Goal: Task Accomplishment & Management: Manage account settings

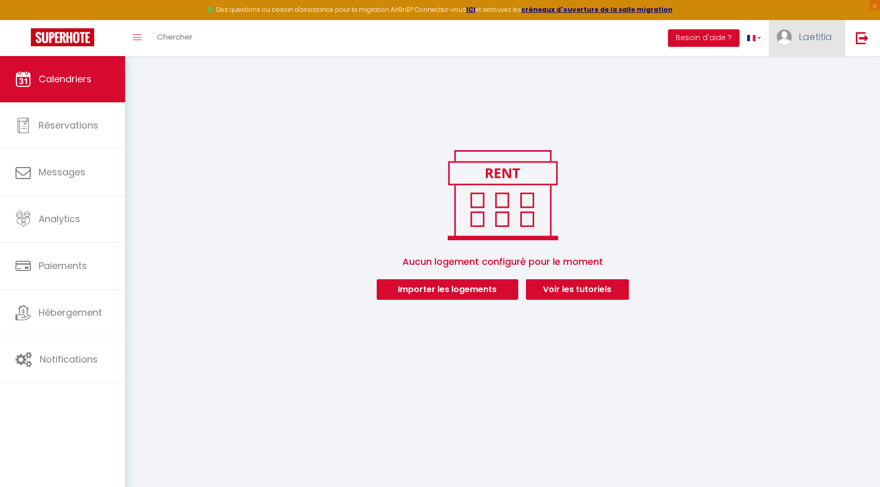
click at [811, 34] on span "Laetitia" at bounding box center [814, 36] width 33 height 13
click at [798, 69] on link "Paramètres" at bounding box center [803, 71] width 76 height 17
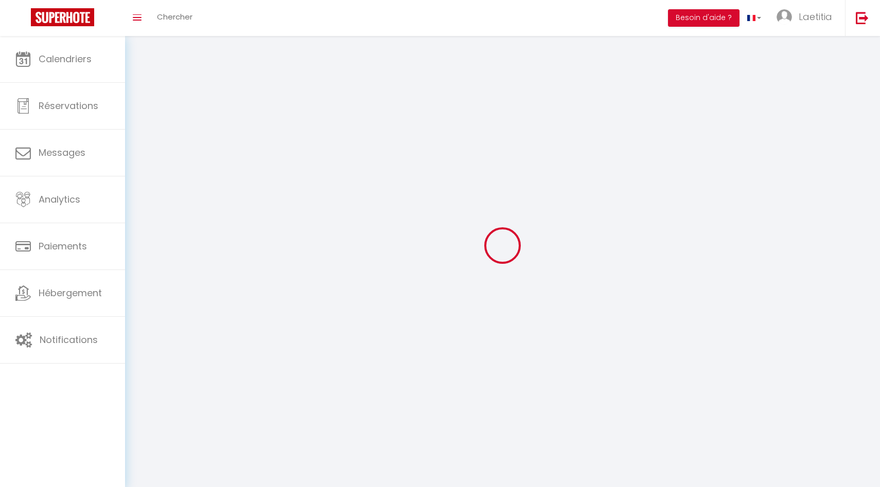
select select "177"
select select "28"
select select "fr"
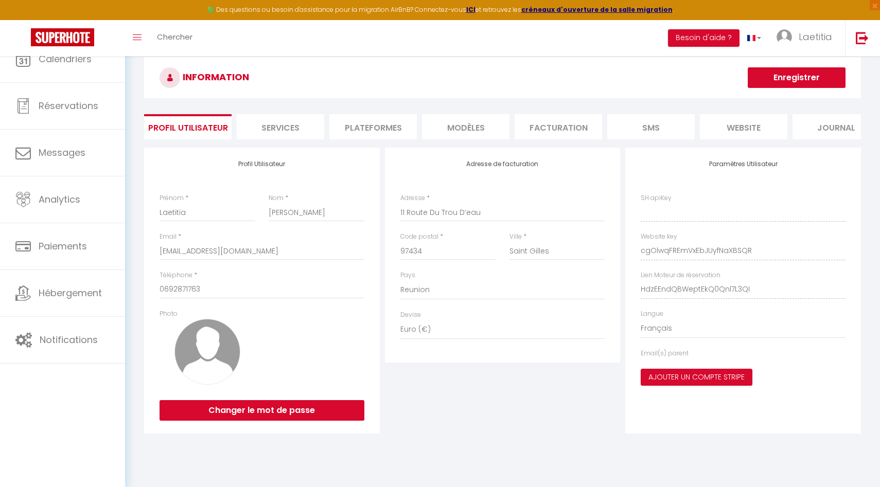
type input "cgOlwqFREmVxEbJUyfNaXBSQR"
type input "HdzEEndQBWeptEkQ0Qnl7L3QI"
type input "[URL][DOMAIN_NAME]"
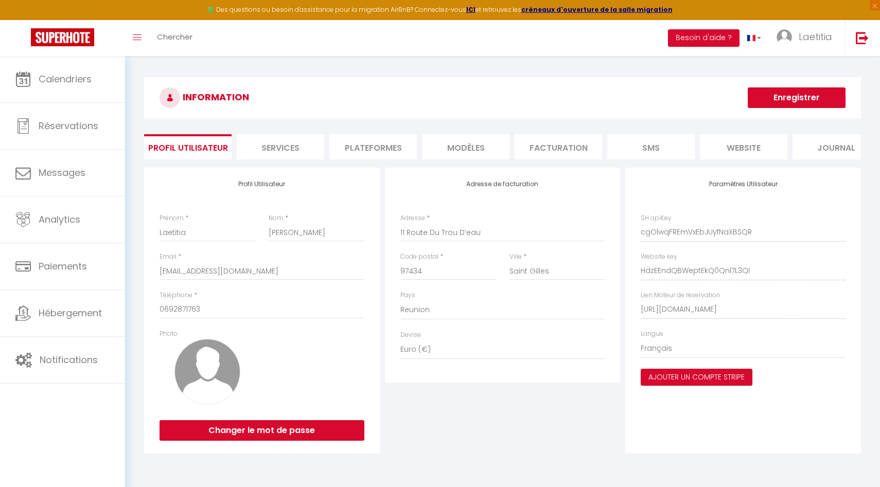
click at [289, 144] on li "Services" at bounding box center [280, 146] width 87 height 25
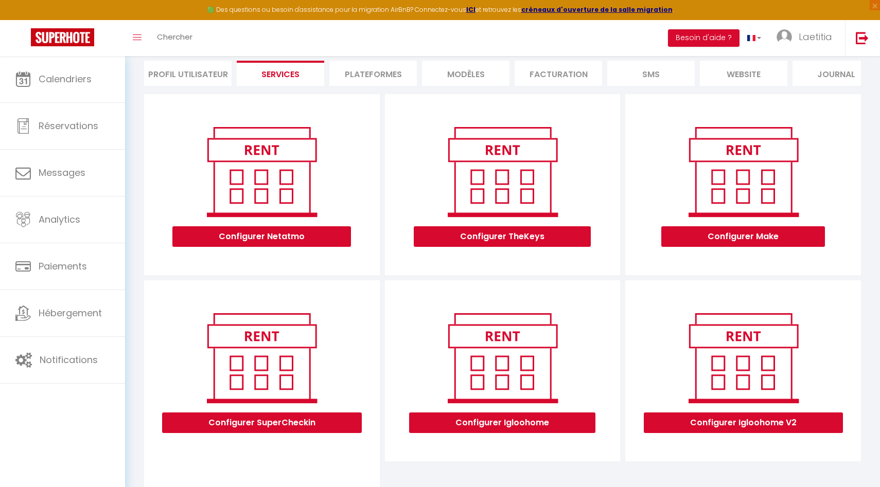
scroll to position [13, 0]
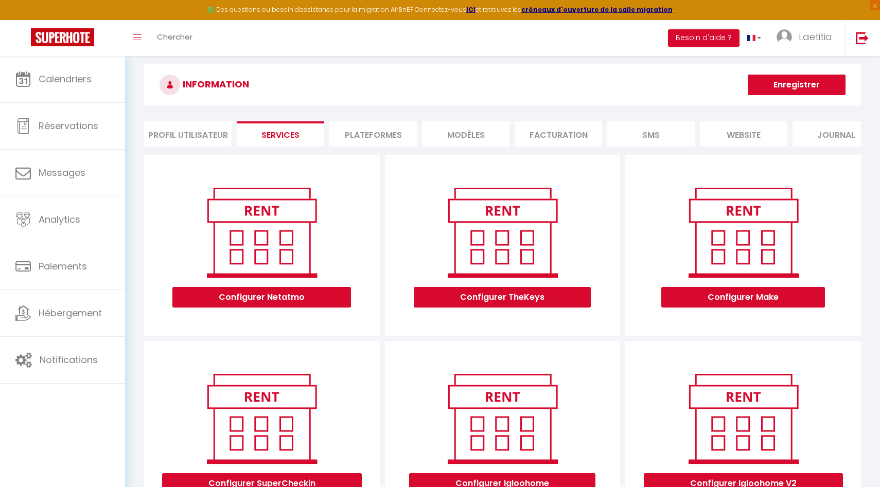
click at [383, 133] on li "Plateformes" at bounding box center [372, 133] width 87 height 25
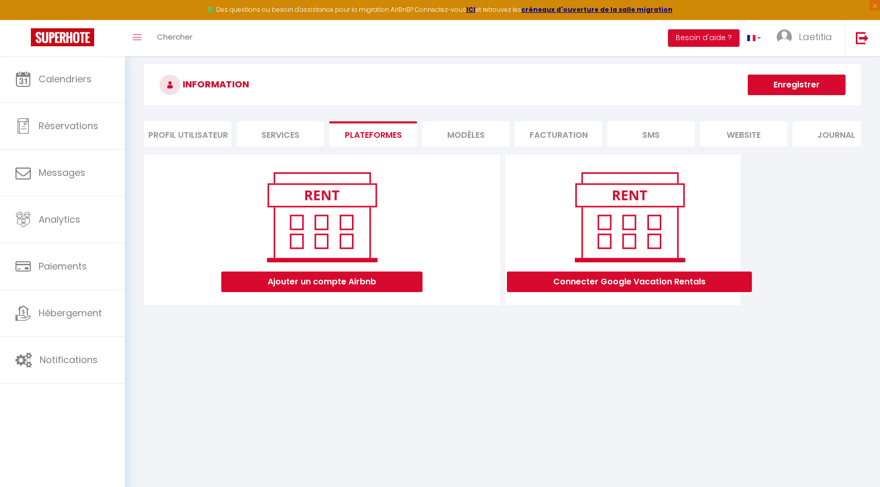
click at [470, 133] on li "MODÈLES" at bounding box center [465, 133] width 87 height 25
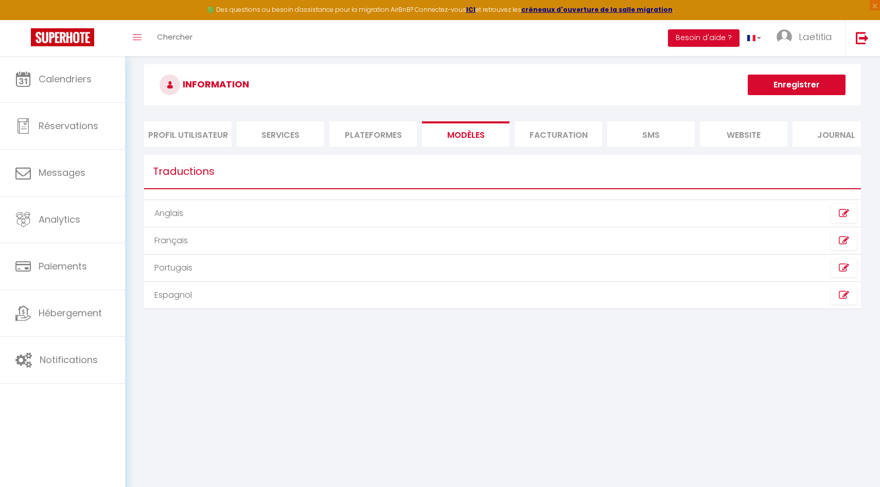
click at [534, 139] on li "Facturation" at bounding box center [557, 133] width 87 height 25
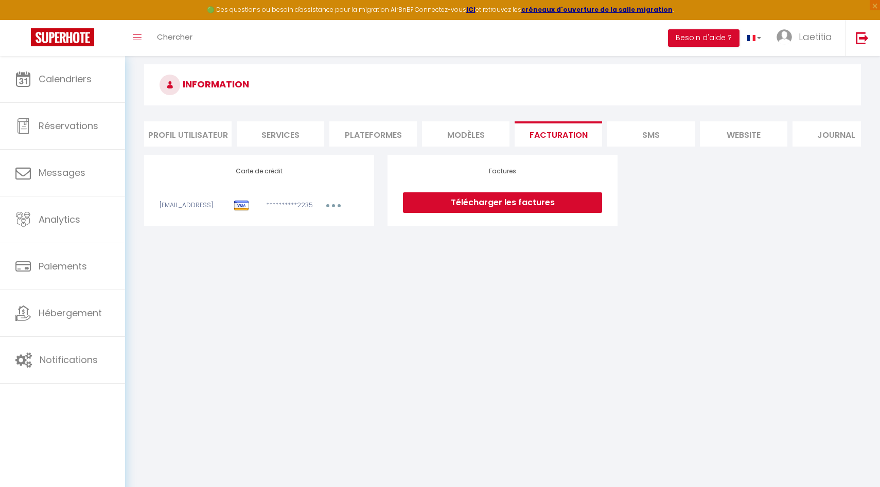
click at [650, 141] on li "SMS" at bounding box center [650, 133] width 87 height 25
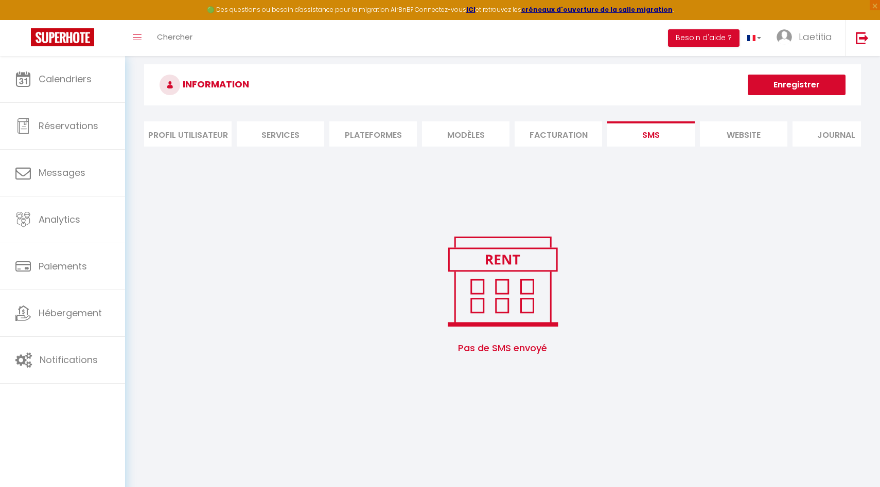
click at [754, 138] on li "website" at bounding box center [743, 133] width 87 height 25
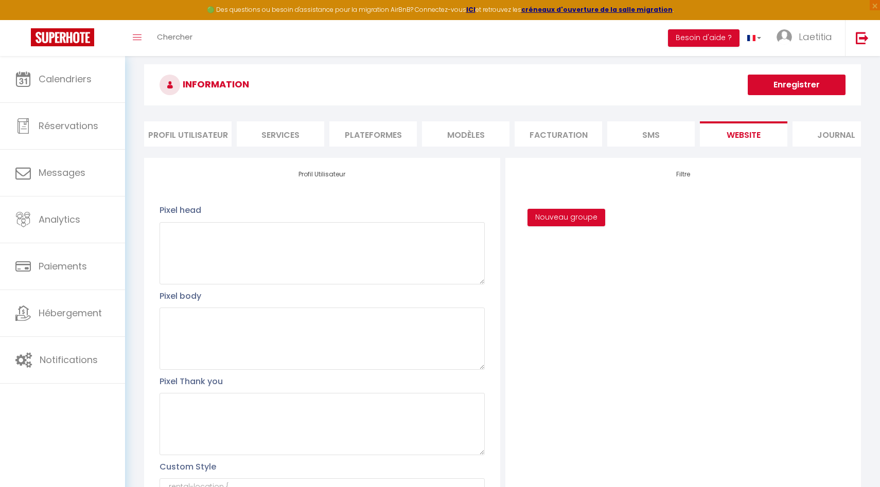
click at [831, 134] on li "Journal" at bounding box center [835, 133] width 87 height 25
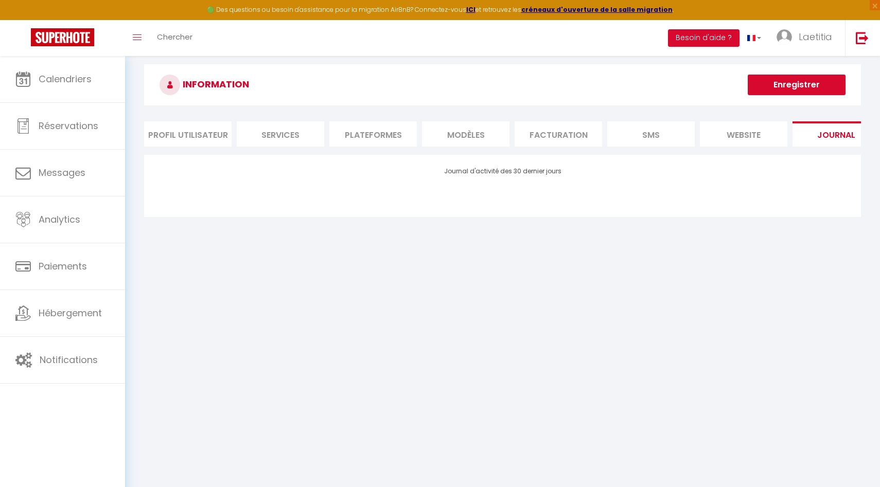
scroll to position [0, 24]
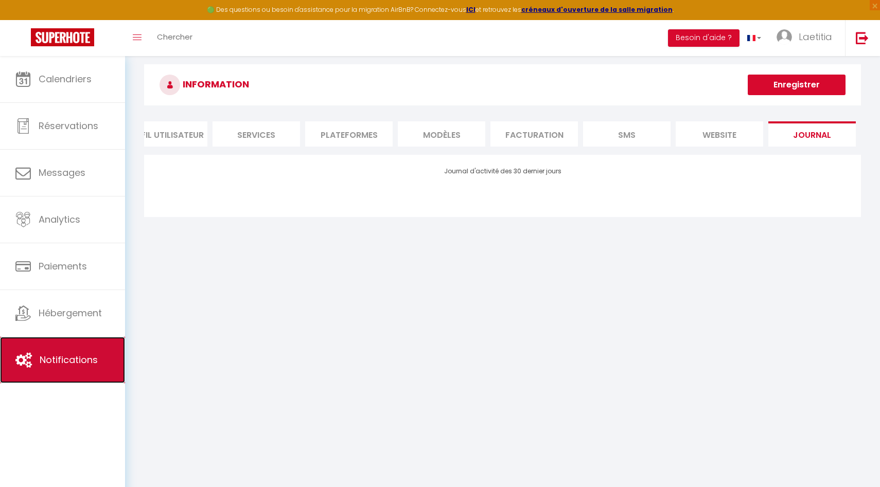
click at [63, 365] on span "Notifications" at bounding box center [69, 359] width 58 height 13
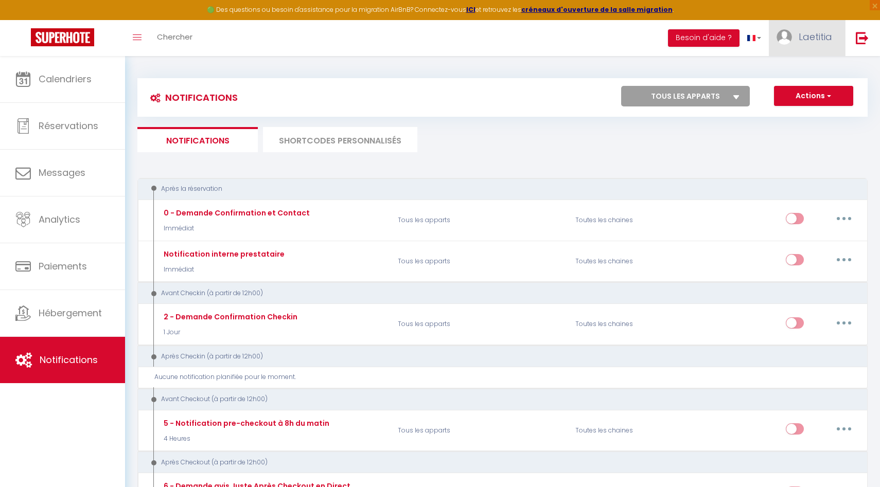
click at [785, 34] on img at bounding box center [783, 36] width 15 height 15
click at [788, 88] on link "Équipe" at bounding box center [803, 89] width 76 height 17
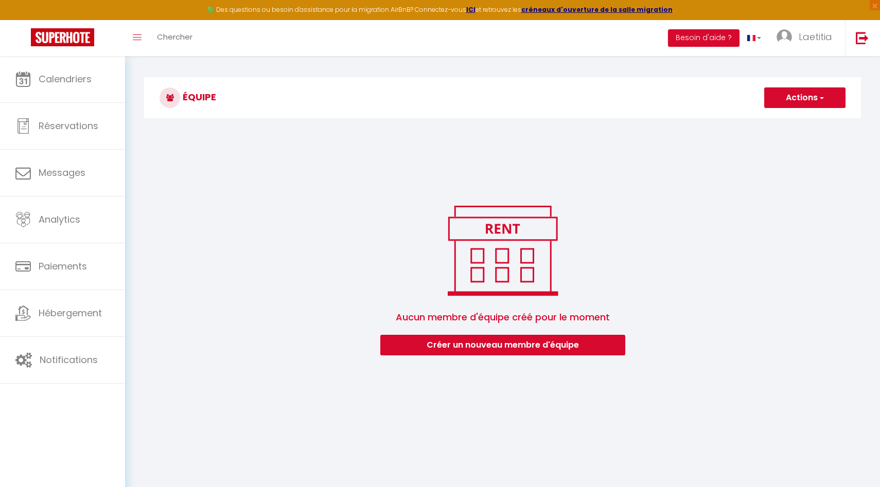
click at [792, 95] on button "Actions" at bounding box center [804, 97] width 81 height 21
click at [140, 34] on icon "Toggle menubar" at bounding box center [137, 37] width 9 height 6
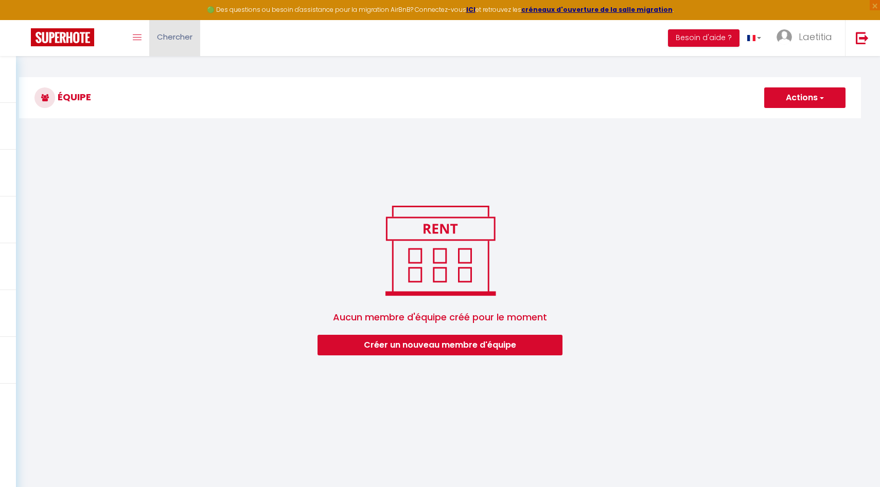
click at [169, 41] on span "Chercher" at bounding box center [174, 36] width 35 height 11
